Goal: Answer question/provide support

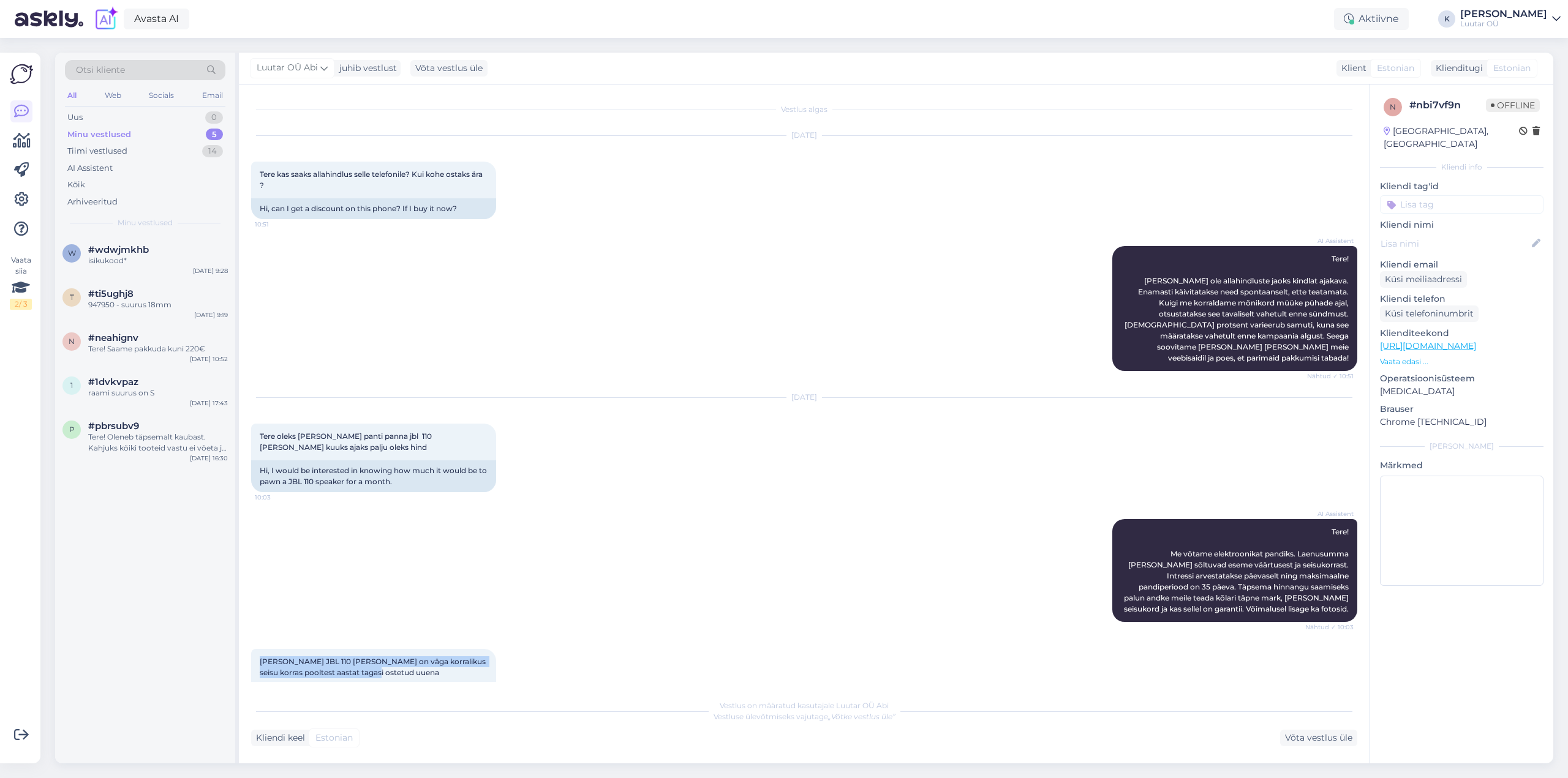
scroll to position [428, 0]
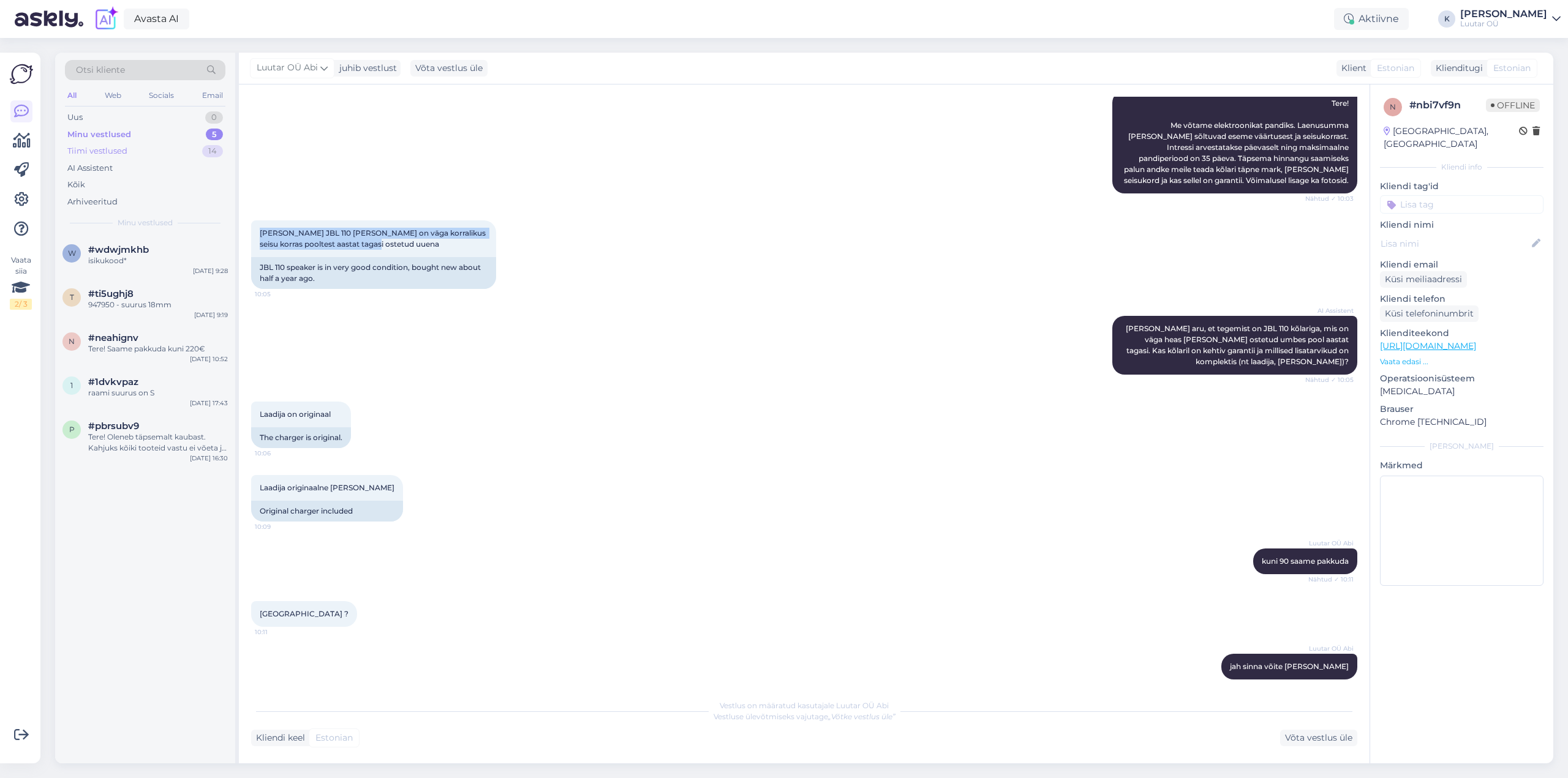
click at [107, 148] on div "Tiimi vestlused" at bounding box center [97, 151] width 60 height 12
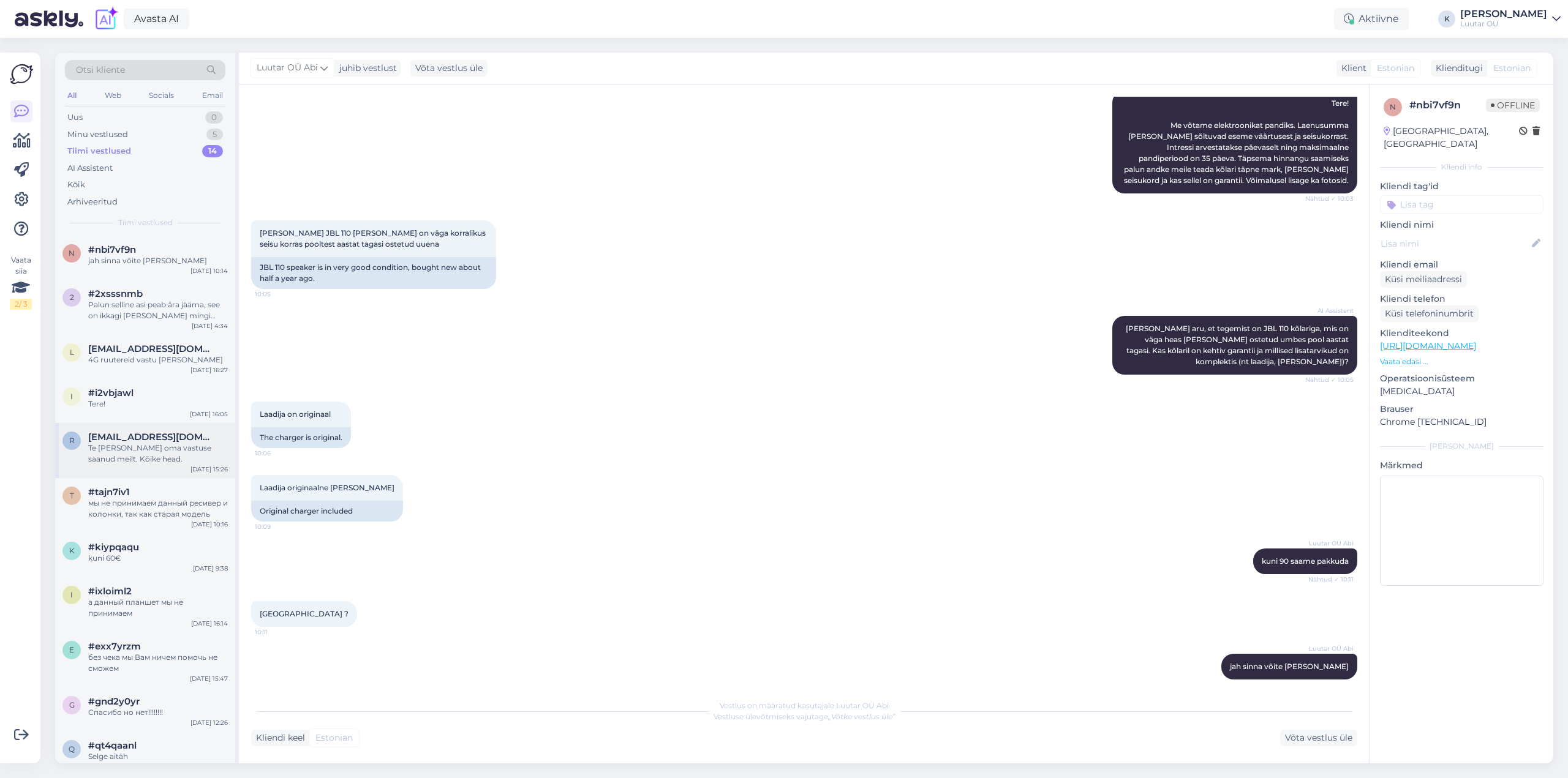
click at [123, 444] on div "Te [PERSON_NAME] oma vastuse saanud meilt. Kõike head." at bounding box center [157, 454] width 139 height 22
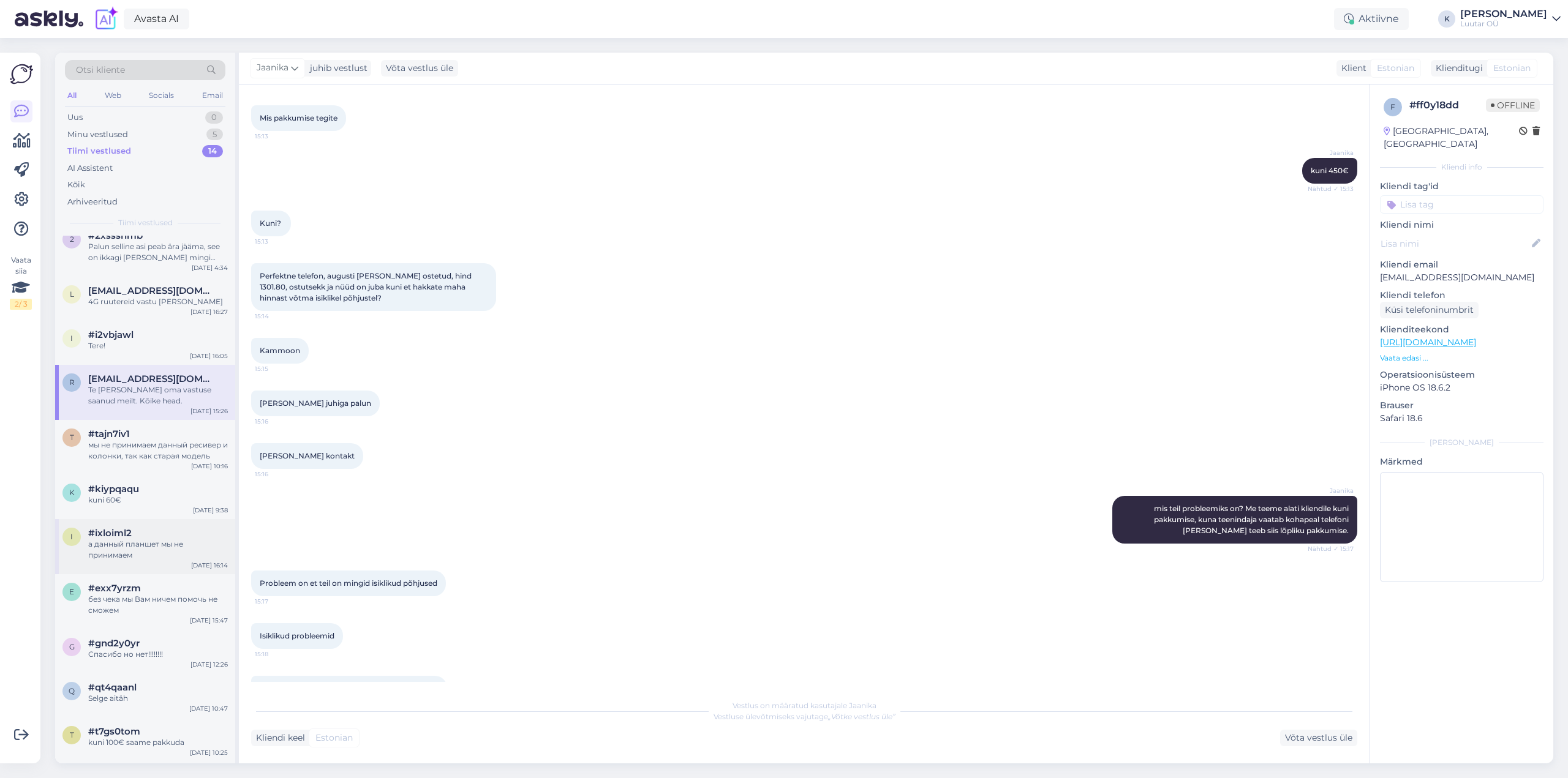
scroll to position [0, 0]
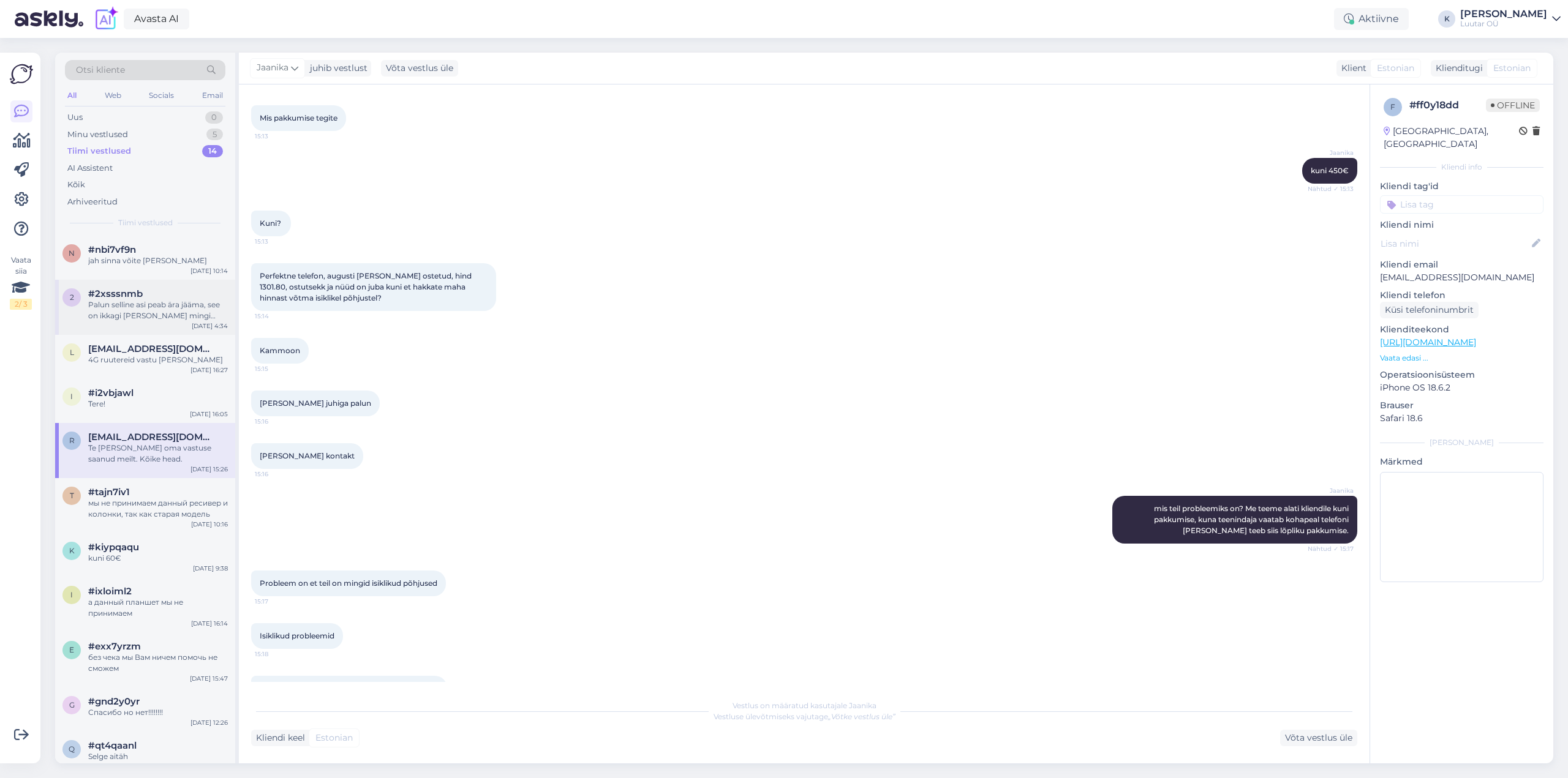
click at [133, 304] on div "Palun selline asi peab ära jääma, see on ikkagi [PERSON_NAME] mingi isiklik vih…" at bounding box center [157, 310] width 139 height 22
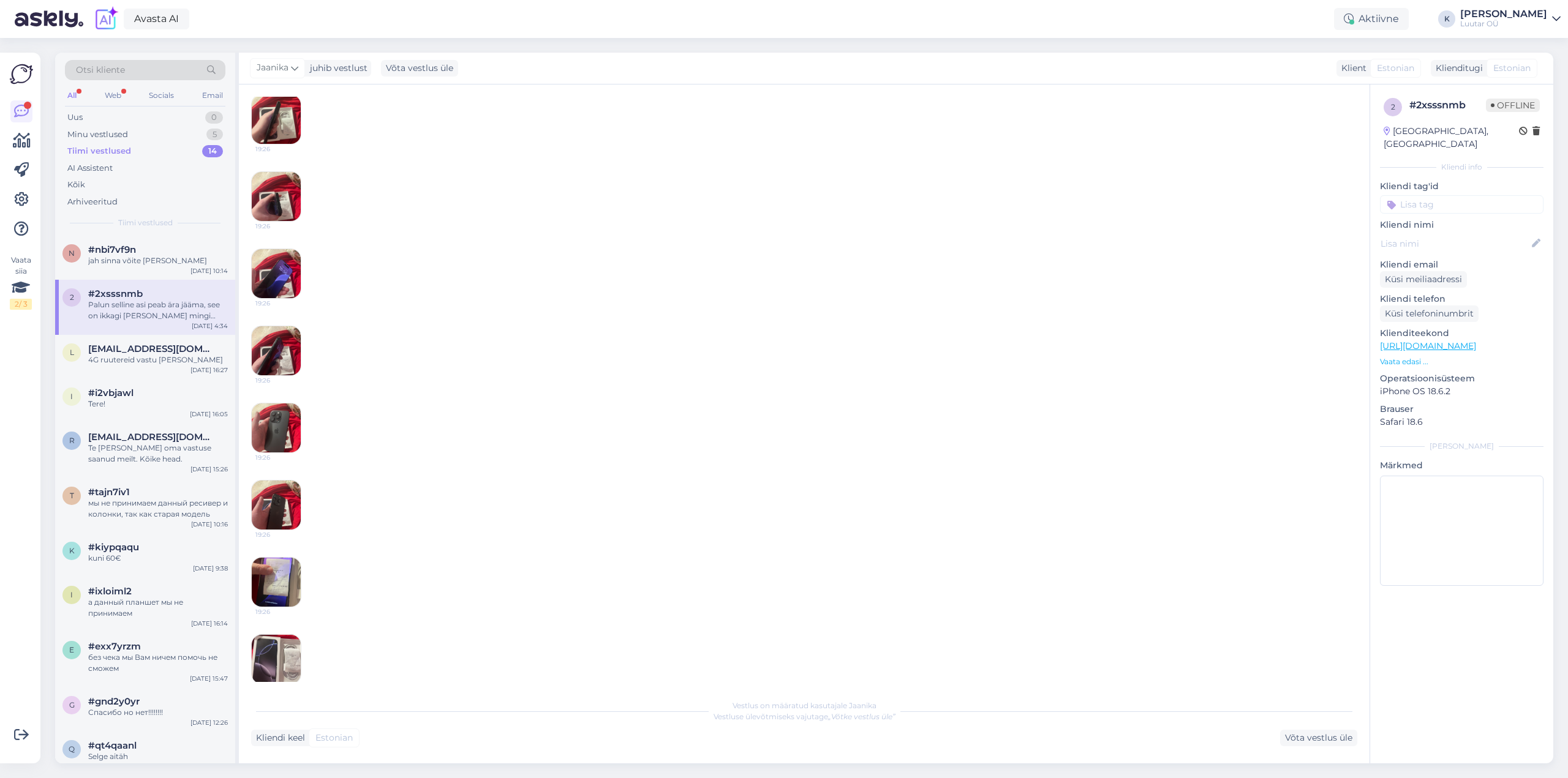
scroll to position [2102, 0]
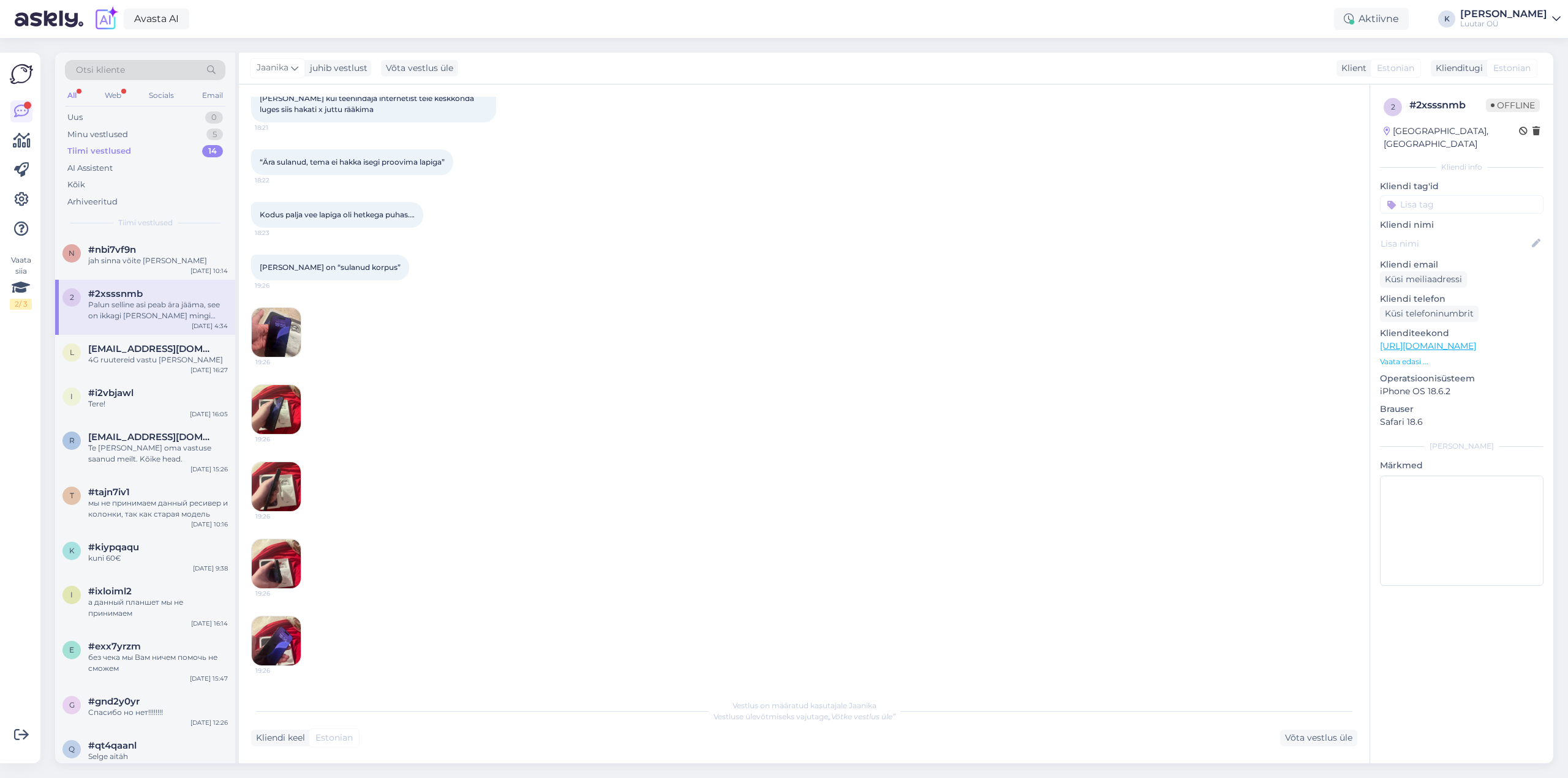
click at [277, 330] on img at bounding box center [276, 332] width 49 height 49
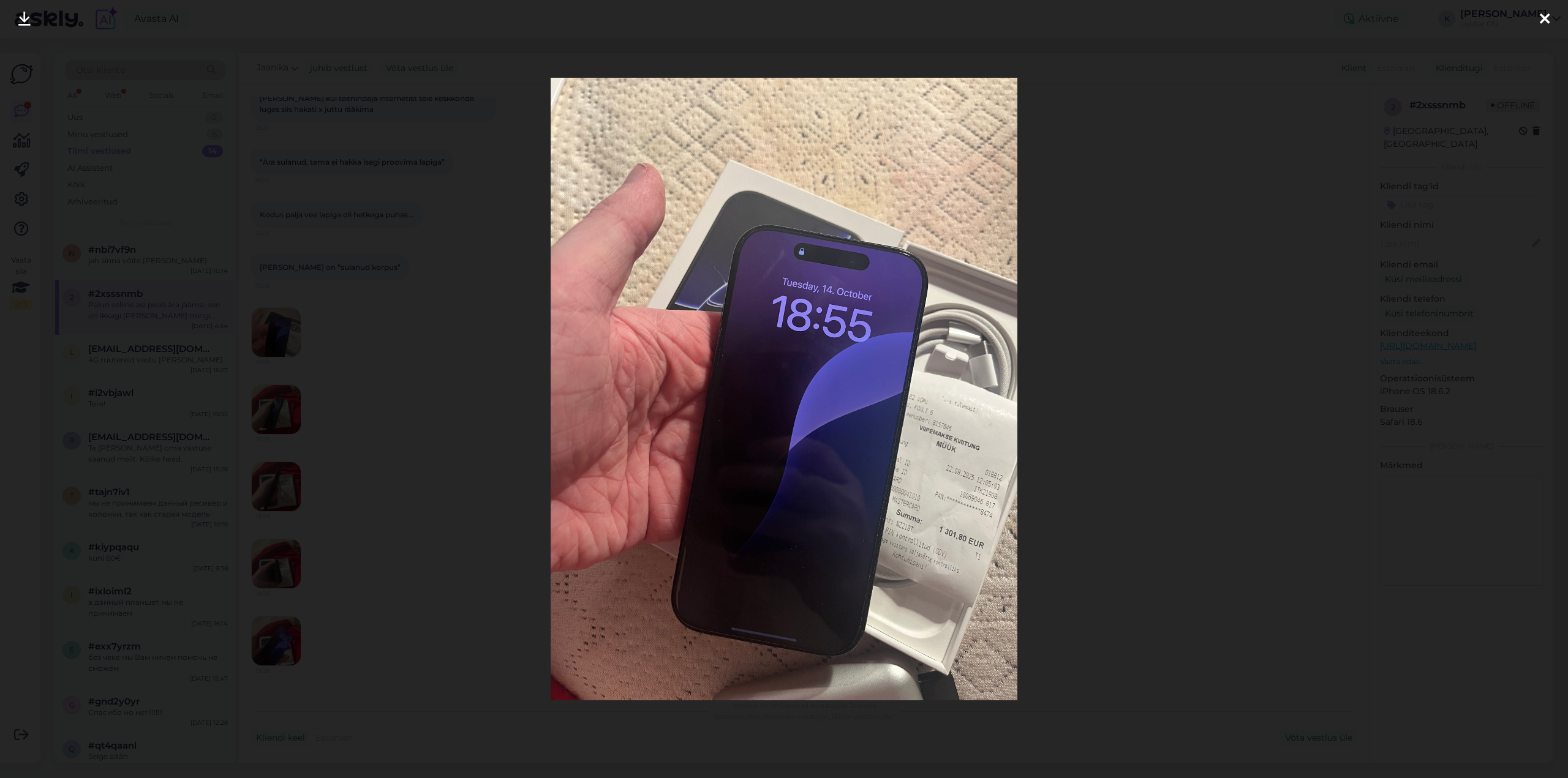
click at [1549, 13] on div at bounding box center [1545, 19] width 24 height 38
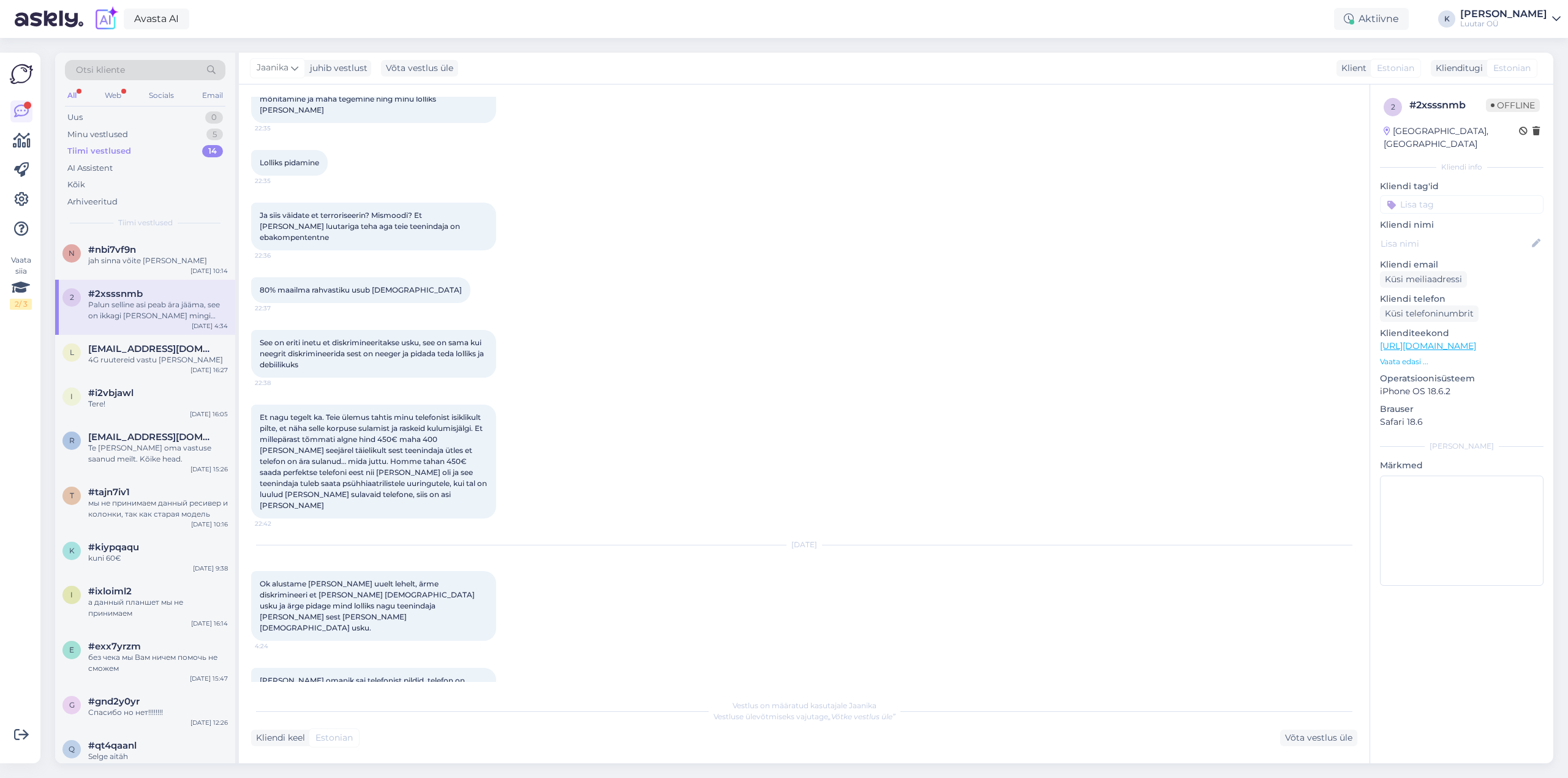
scroll to position [4123, 0]
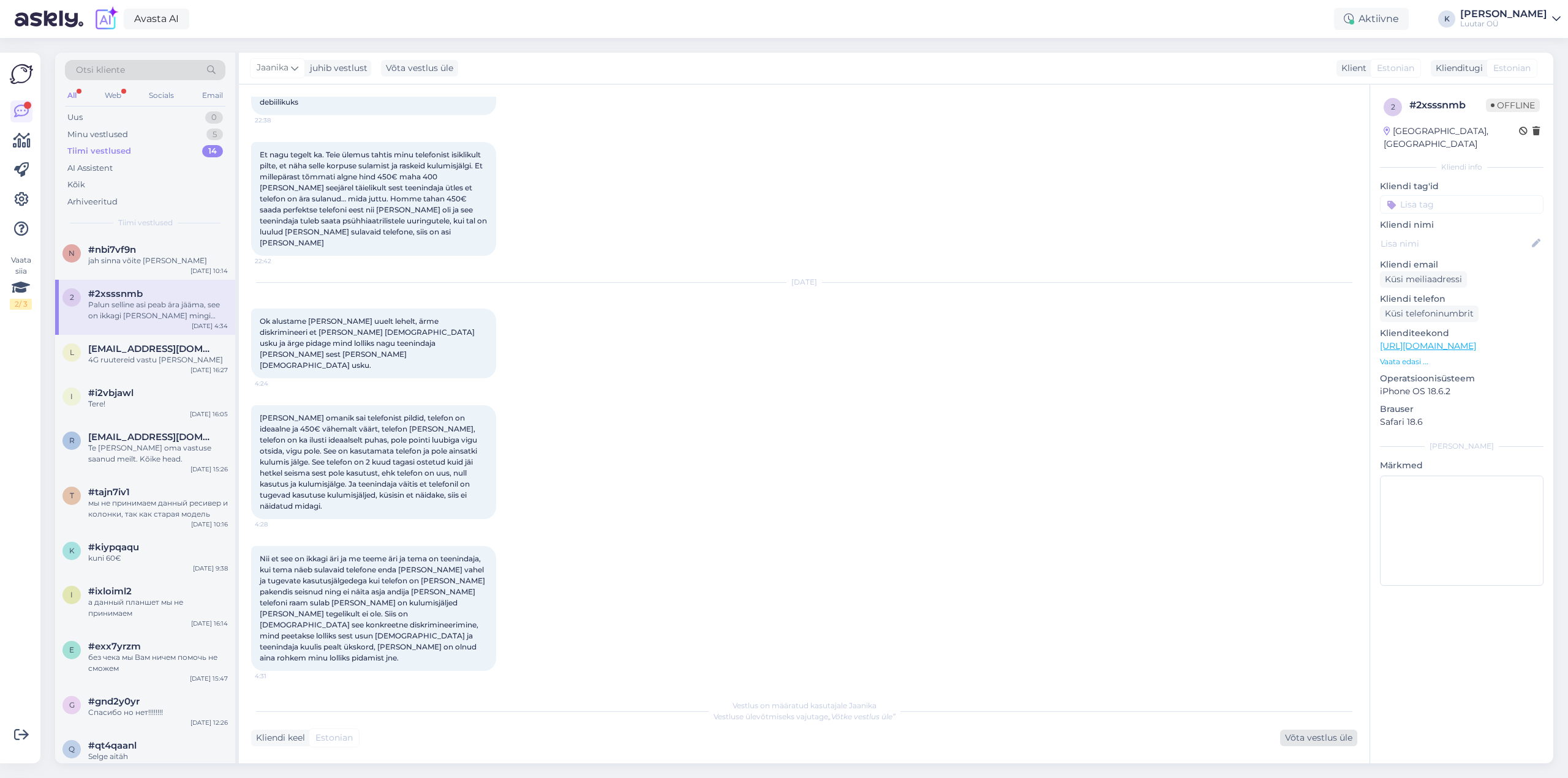
click at [1316, 740] on div "Võta vestlus üle" at bounding box center [1318, 738] width 77 height 17
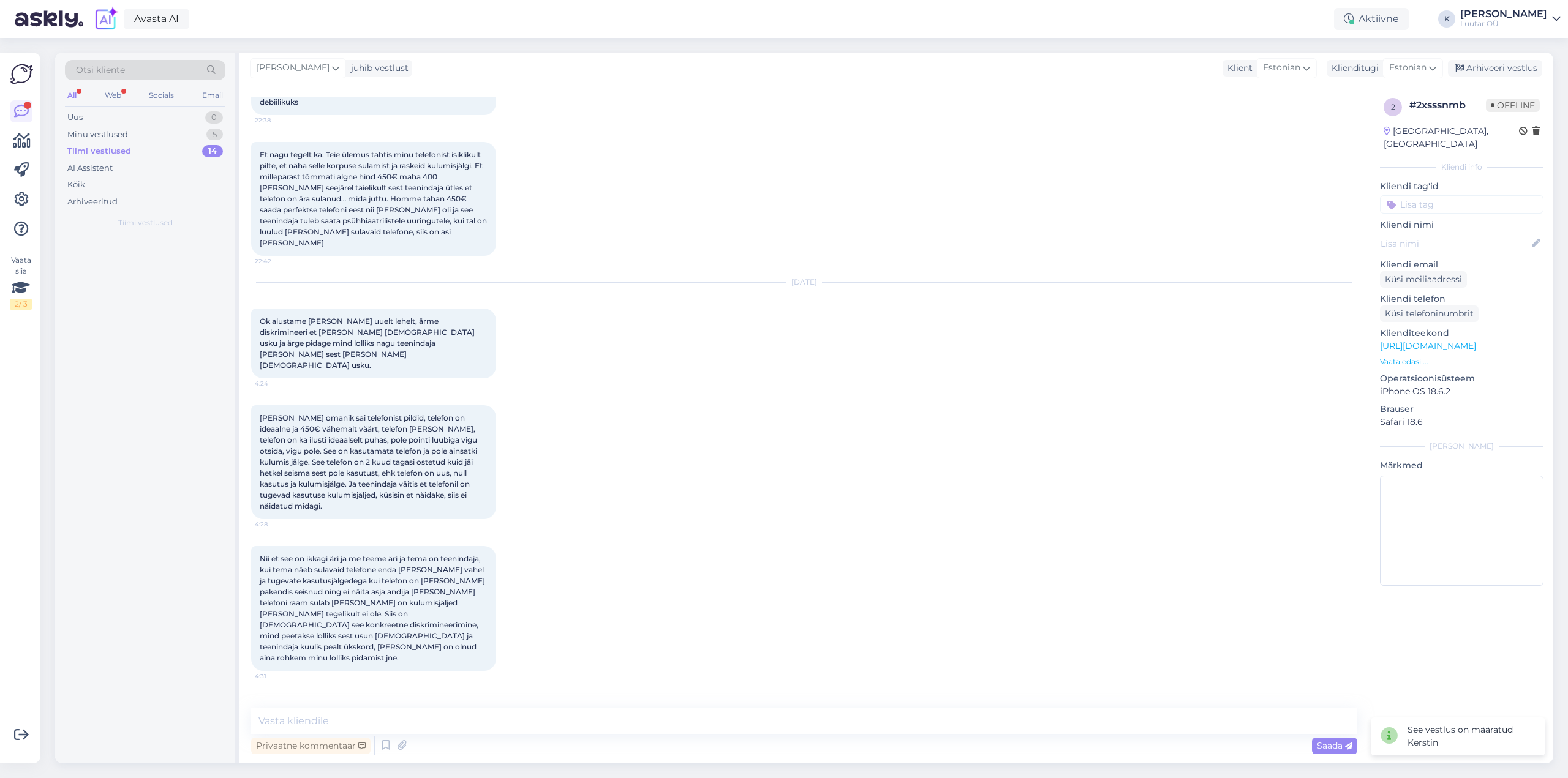
scroll to position [4108, 0]
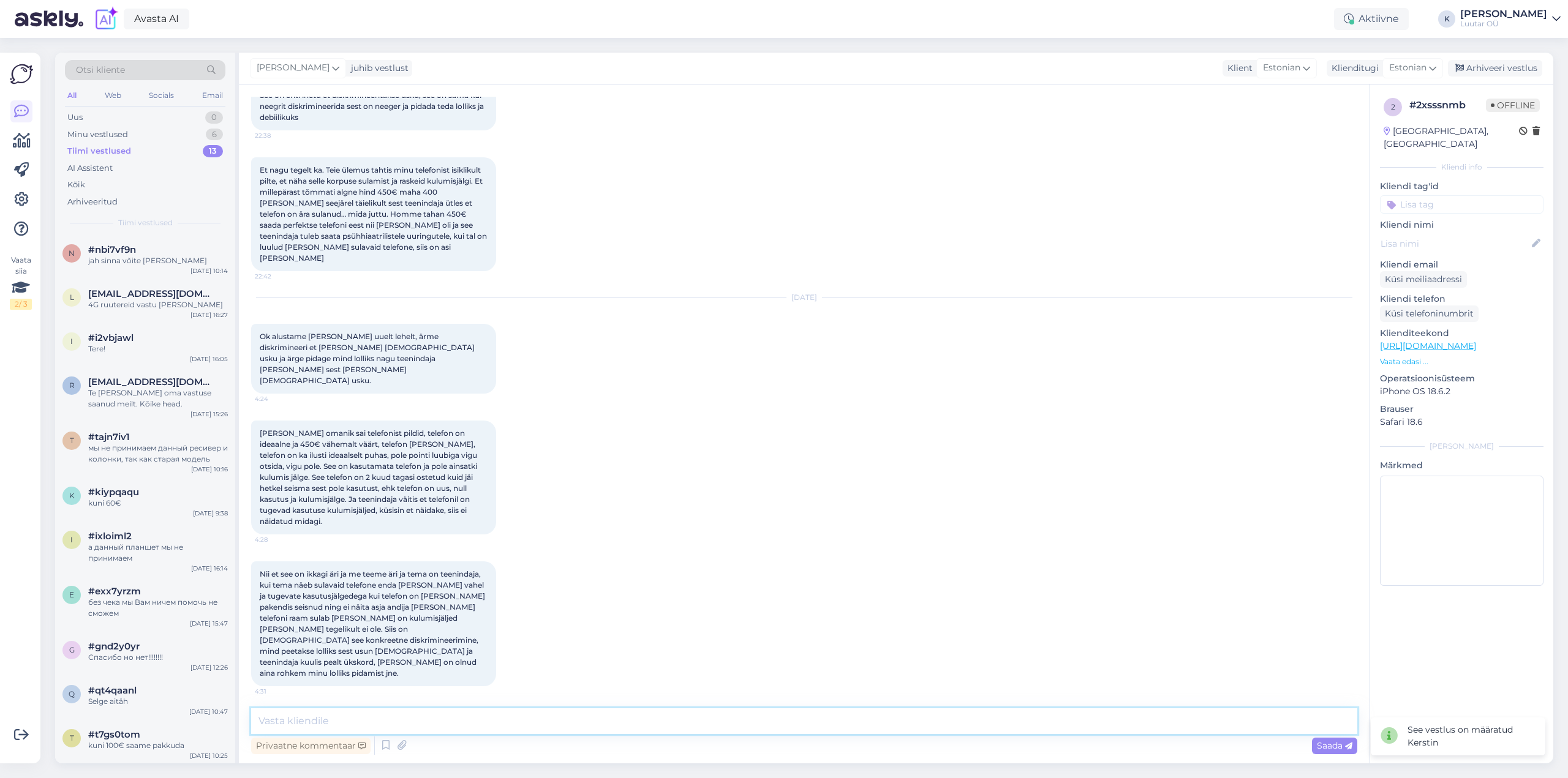
click at [544, 719] on textarea at bounding box center [804, 721] width 1106 height 25
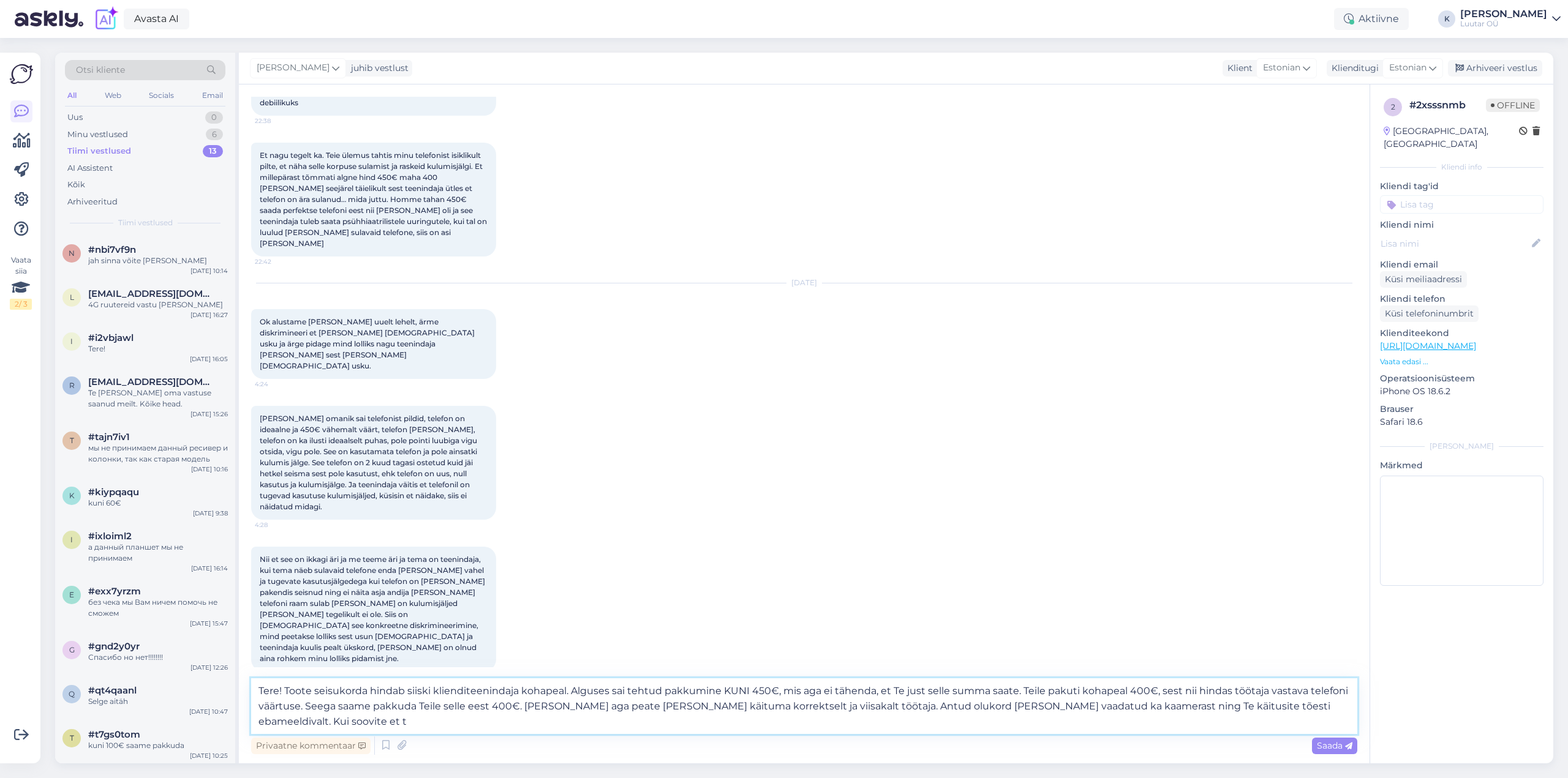
scroll to position [4123, 0]
type textarea "Tere! Toote seisukorda hindab siiski klienditeenindaja kohapeal. Alguses sai te…"
click at [1335, 747] on span "Saada" at bounding box center [1335, 746] width 36 height 11
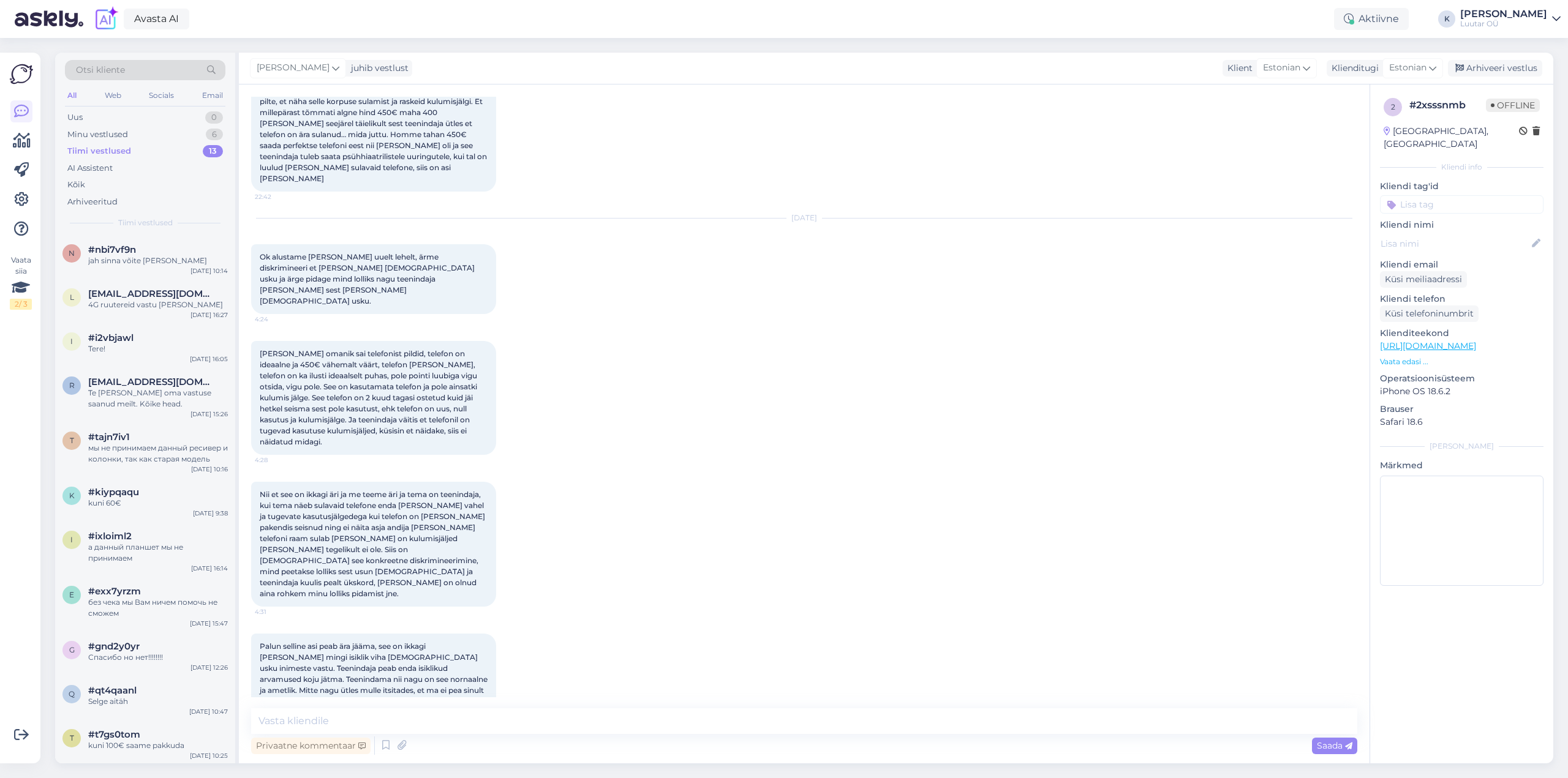
scroll to position [4259, 0]
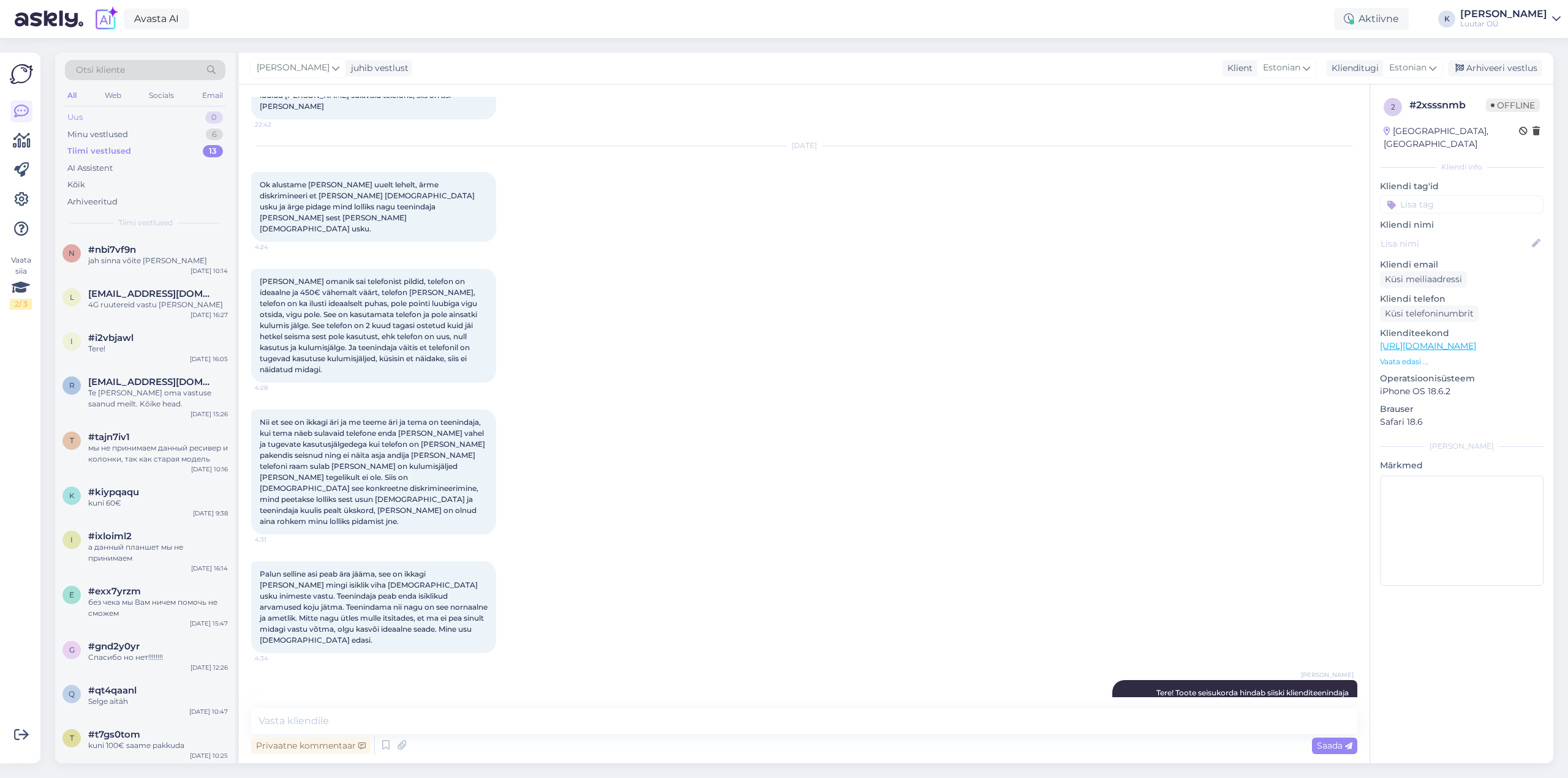
click at [79, 114] on div "Uus" at bounding box center [75, 117] width 15 height 12
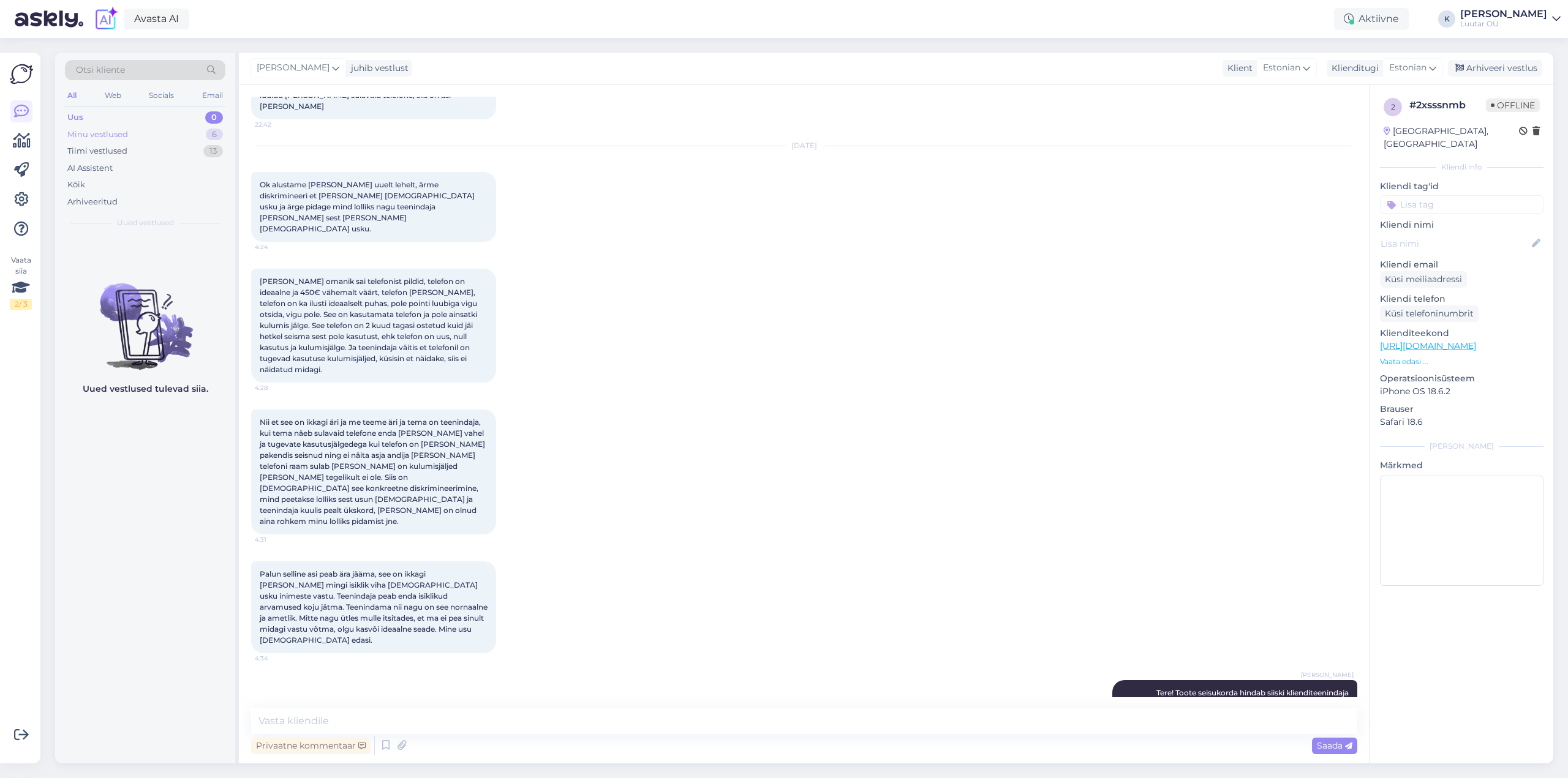
click at [92, 137] on div "Minu vestlused" at bounding box center [97, 134] width 61 height 12
